Goal: Navigation & Orientation: Find specific page/section

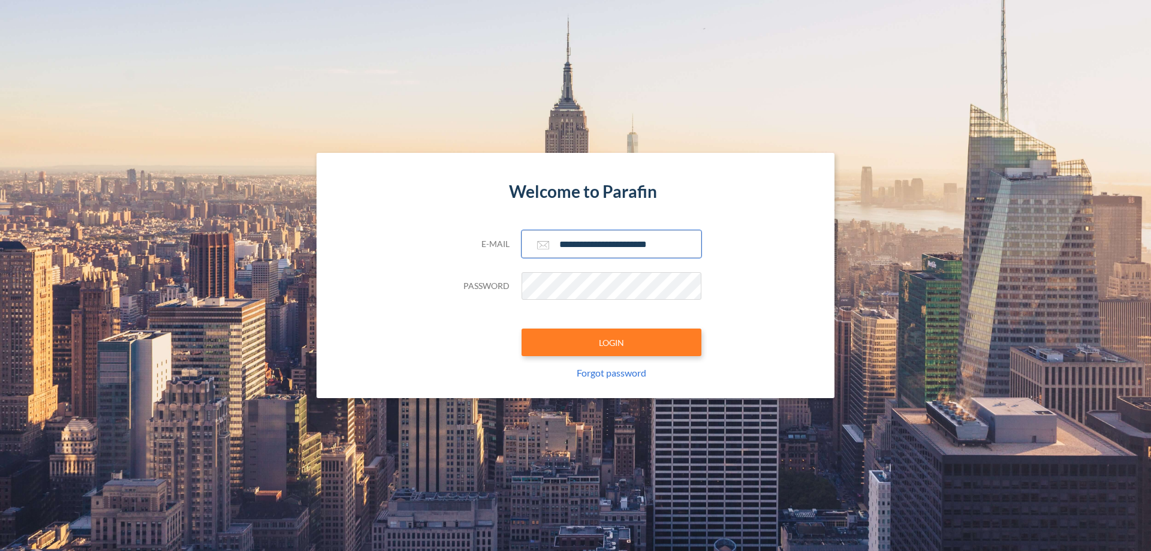
type input "**********"
click at [612, 342] on button "LOGIN" at bounding box center [612, 343] width 180 height 28
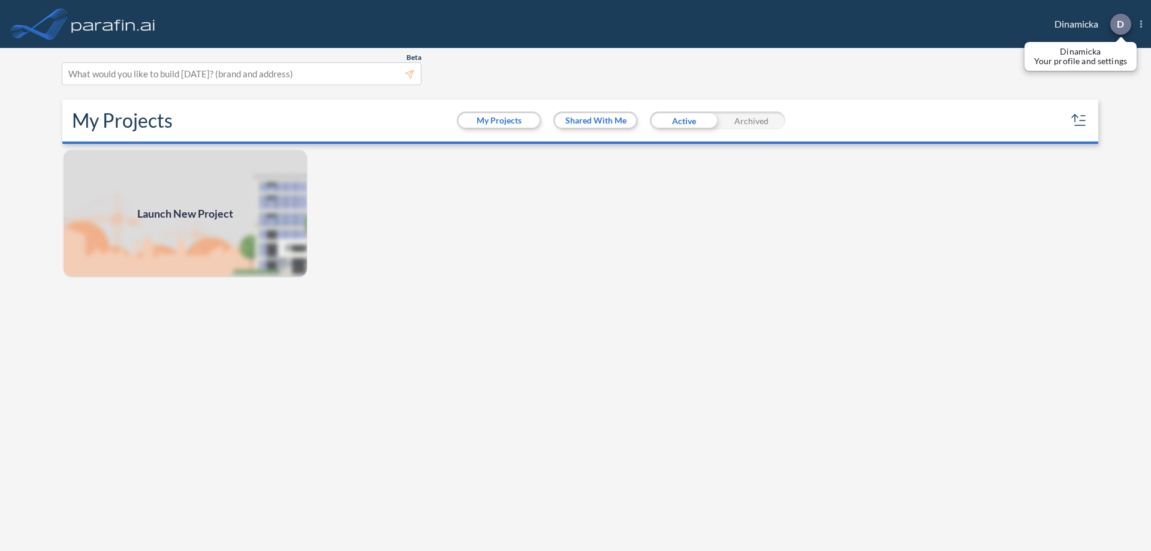
click at [1120, 24] on p "D" at bounding box center [1120, 24] width 7 height 11
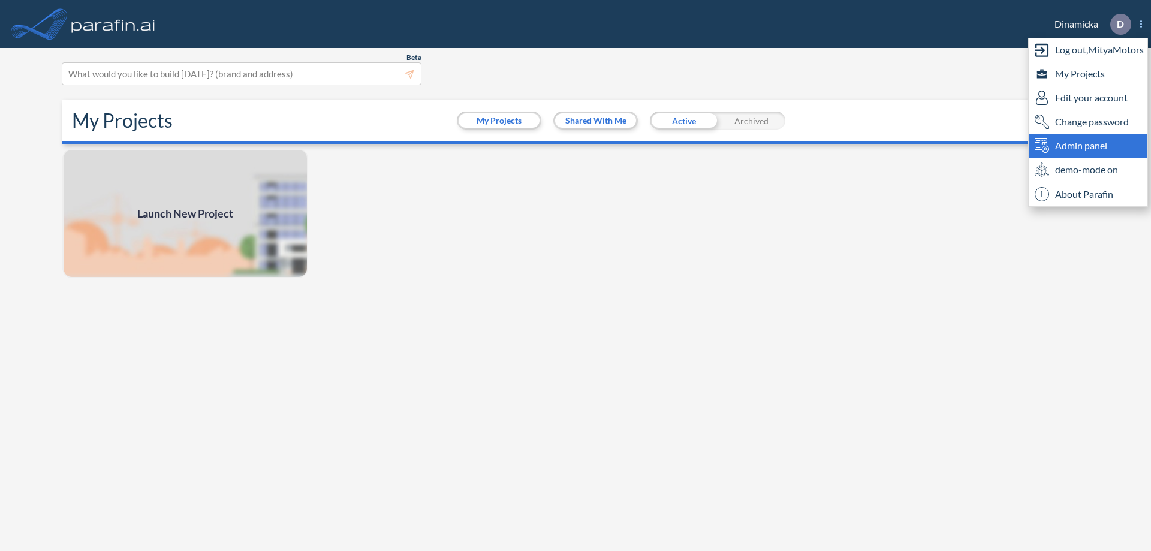
click at [1088, 146] on span "Admin panel" at bounding box center [1081, 145] width 52 height 14
